Goal: Navigation & Orientation: Find specific page/section

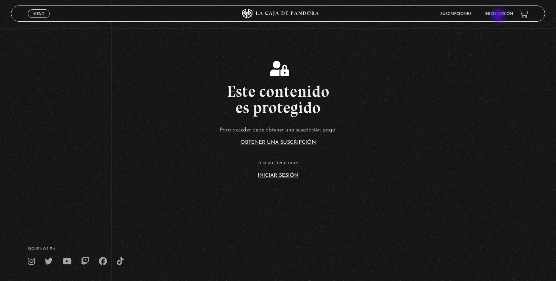
click at [499, 16] on li "Inicie sesión" at bounding box center [499, 14] width 28 height 10
click at [500, 14] on link "Inicie sesión" at bounding box center [499, 14] width 28 height 4
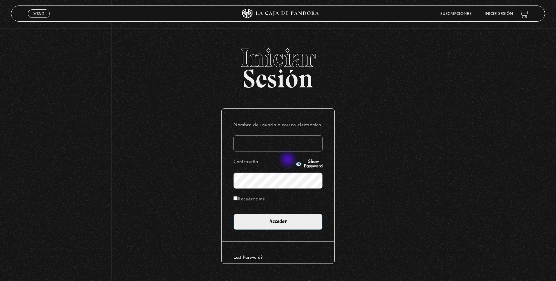
type input "[EMAIL_ADDRESS][PERSON_NAME][DOMAIN_NAME]"
click at [236, 199] on input "Recuérdame" at bounding box center [235, 198] width 4 height 4
checkbox input "true"
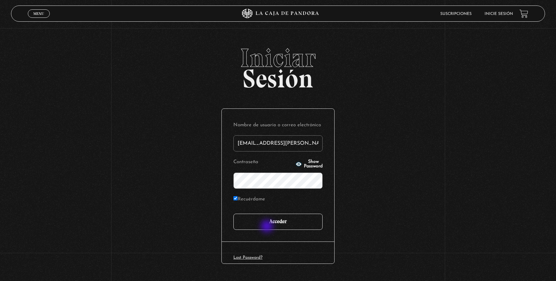
click at [268, 227] on input "Acceder" at bounding box center [277, 221] width 89 height 16
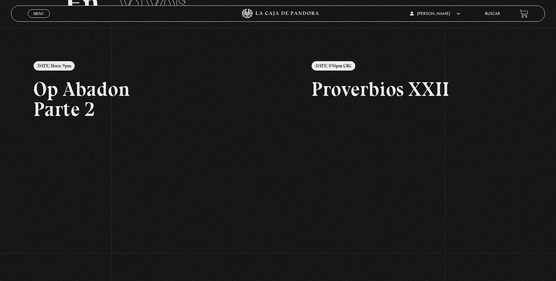
scroll to position [52, 0]
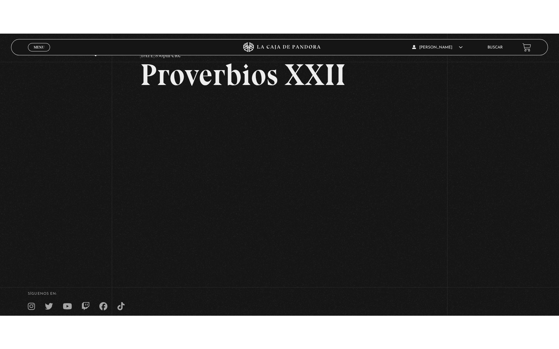
scroll to position [34, 0]
